Goal: Task Accomplishment & Management: Manage account settings

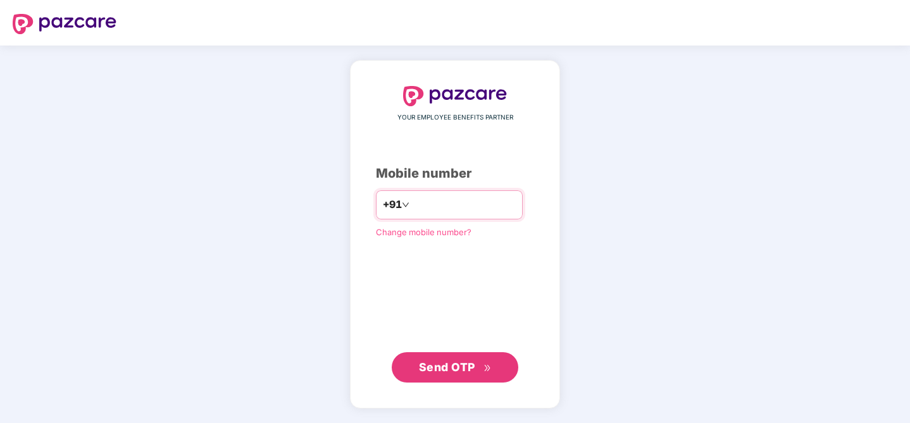
click at [417, 211] on input "number" at bounding box center [464, 205] width 104 height 20
type input "**********"
click at [461, 377] on button "Send OTP" at bounding box center [455, 368] width 127 height 30
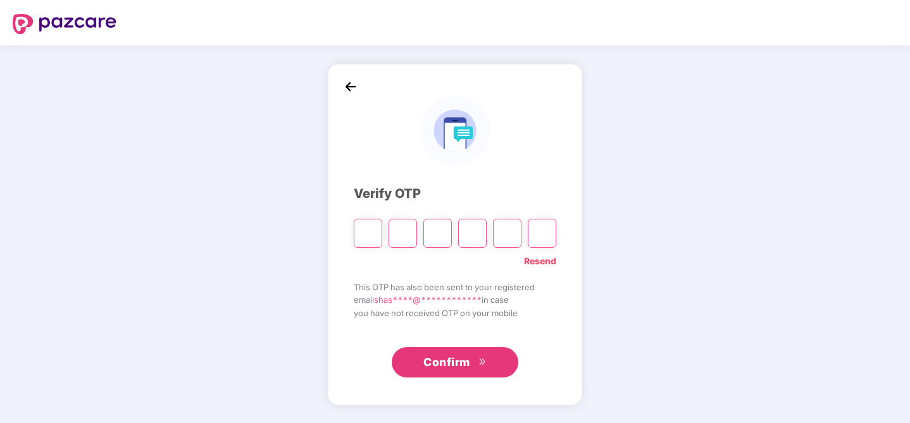
type input "*"
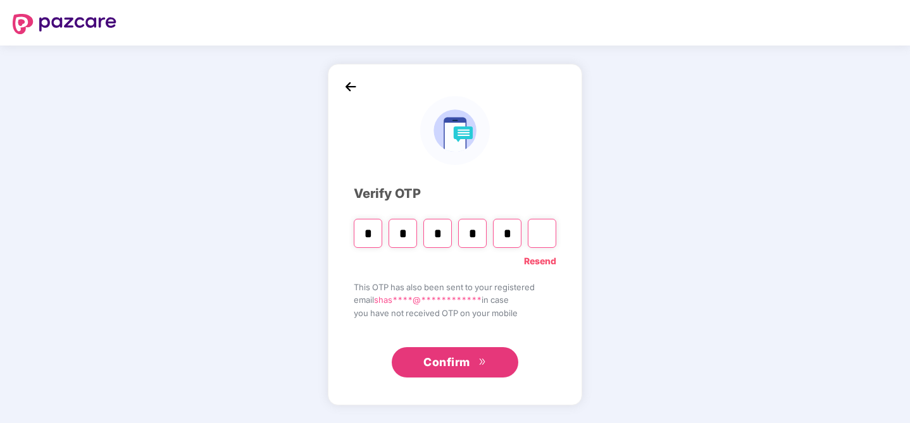
type input "*"
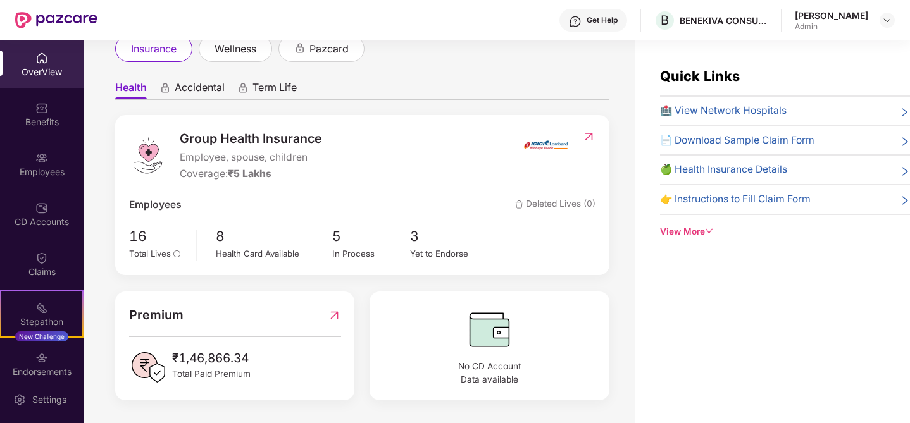
scroll to position [41, 0]
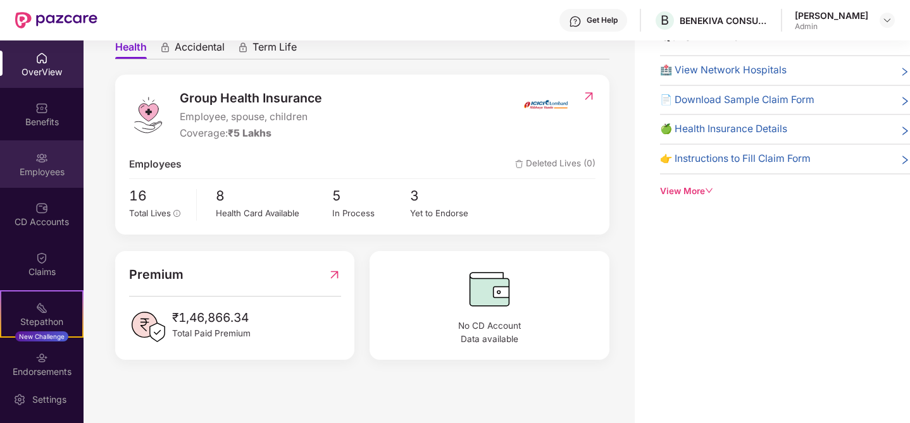
click at [49, 157] on div "Employees" at bounding box center [42, 163] width 84 height 47
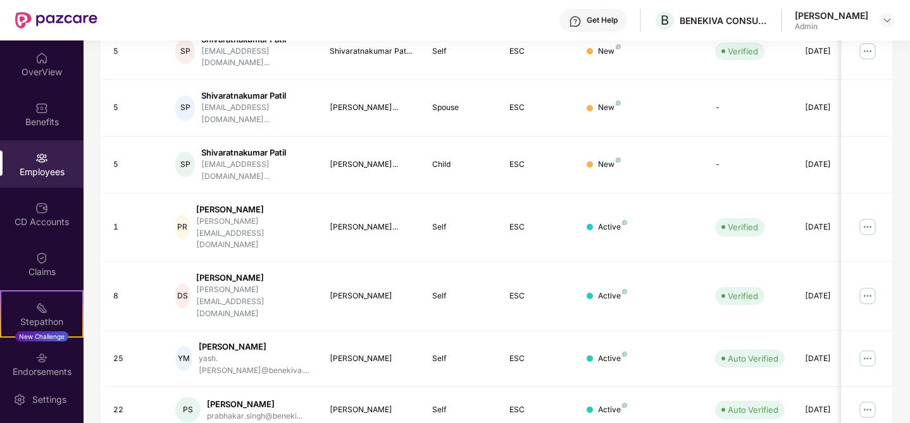
scroll to position [354, 0]
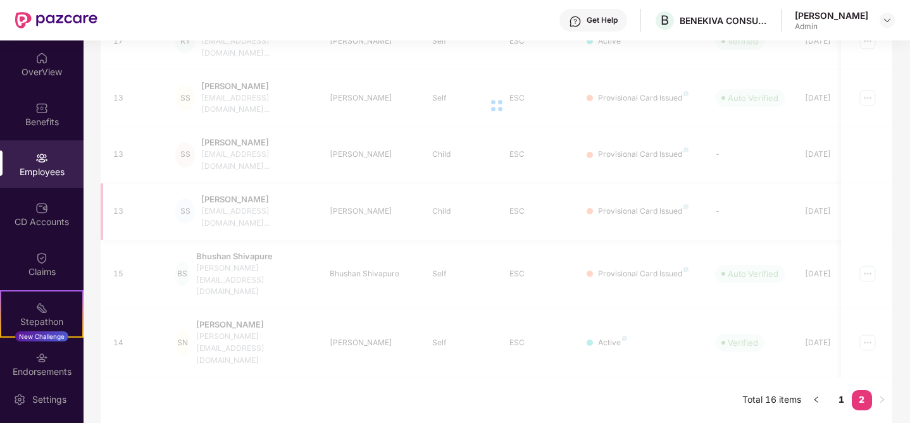
scroll to position [170, 0]
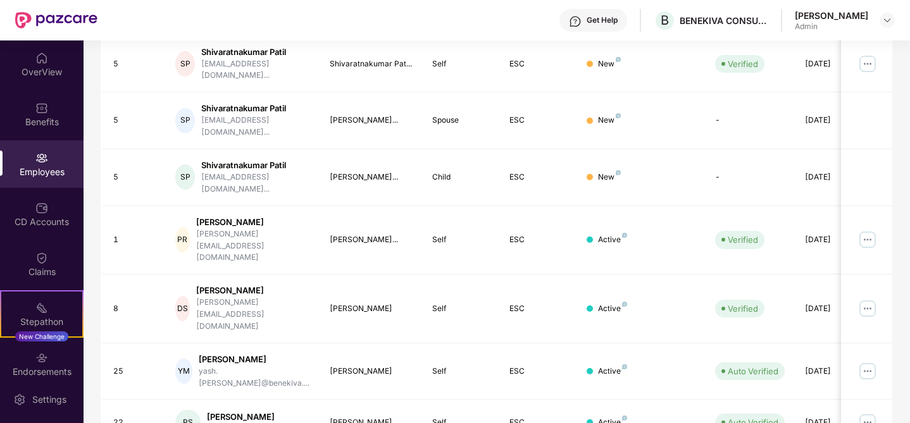
scroll to position [354, 0]
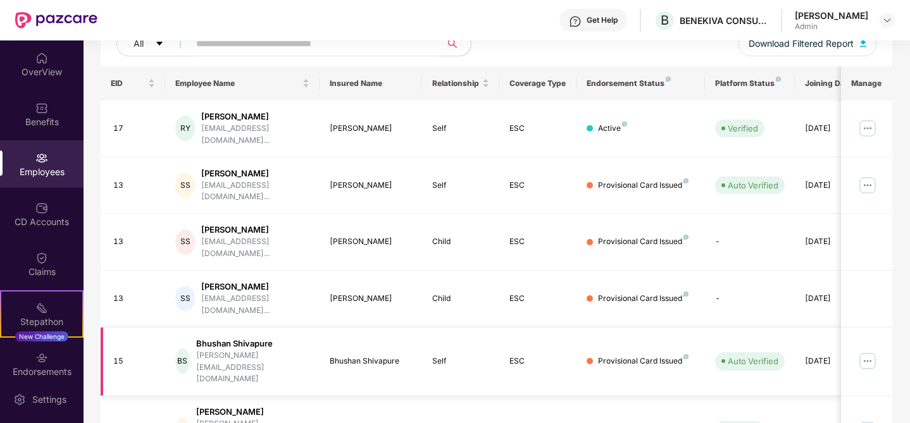
scroll to position [0, 32]
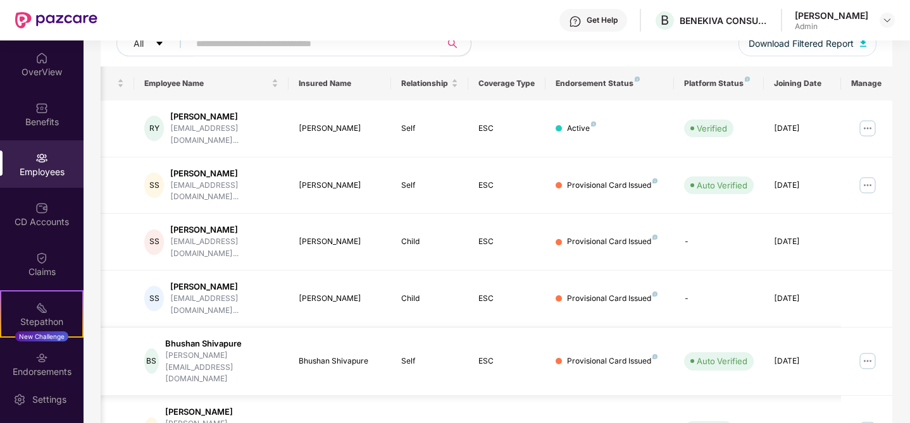
click at [871, 351] on img at bounding box center [868, 361] width 20 height 20
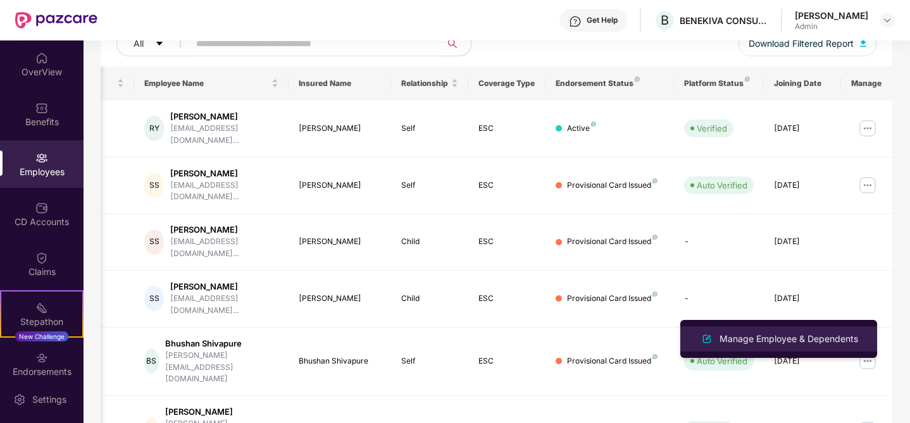
click at [835, 338] on div "Manage Employee & Dependents" at bounding box center [789, 339] width 144 height 14
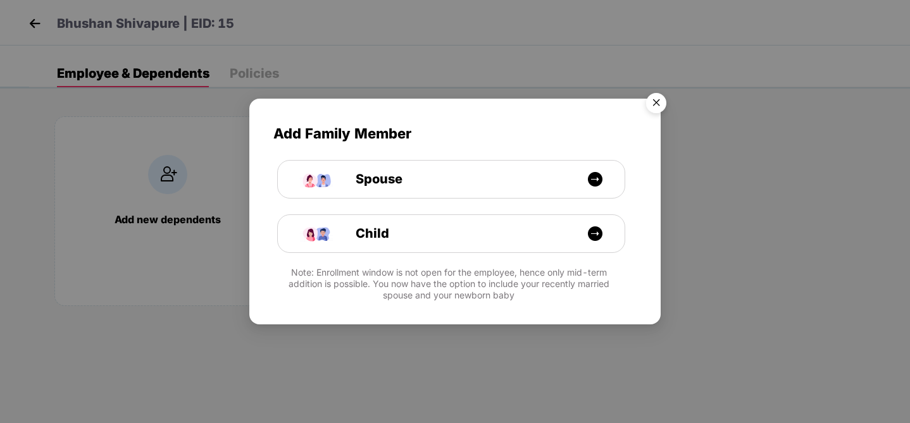
click at [661, 99] on img "Close" at bounding box center [656, 104] width 35 height 35
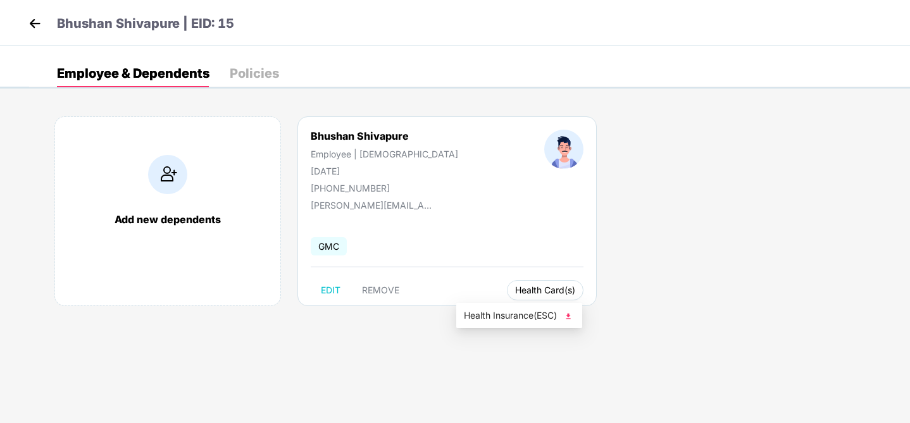
click at [515, 294] on span "Health Card(s)" at bounding box center [545, 290] width 60 height 6
click at [473, 96] on div "Employee & Dependents Policies Add new dependents Bhushan Shivapure Employee | …" at bounding box center [469, 198] width 881 height 278
click at [34, 21] on img at bounding box center [34, 23] width 19 height 19
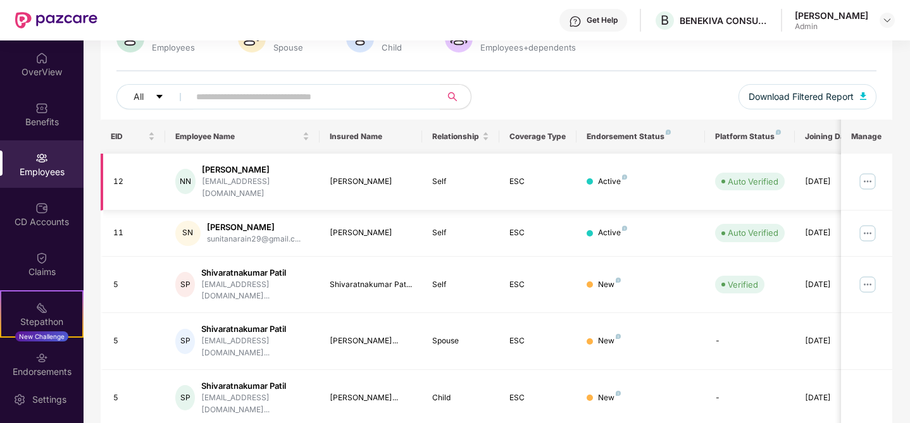
scroll to position [124, 0]
